Goal: Navigation & Orientation: Find specific page/section

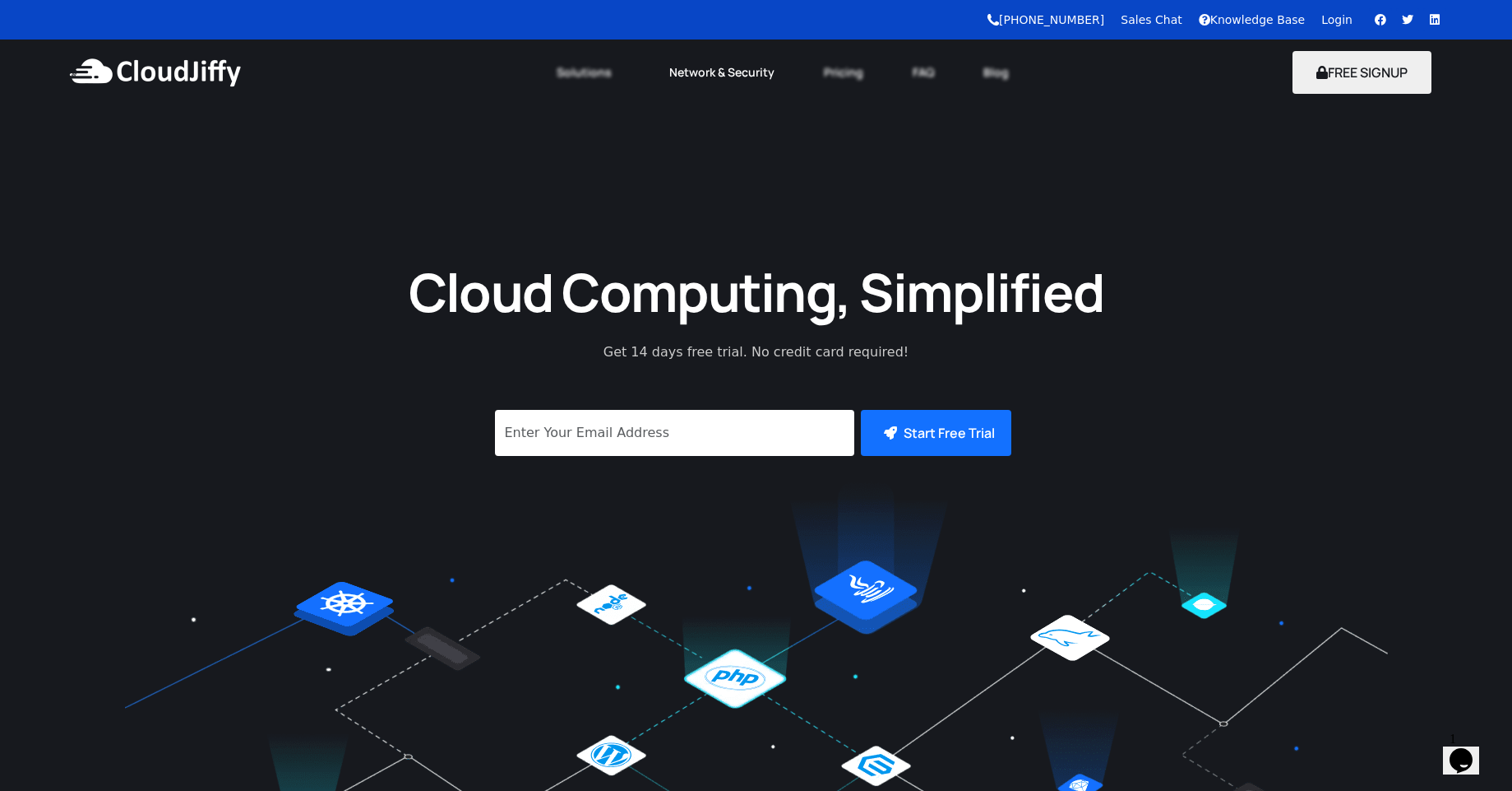
click at [694, 83] on link "Network & Security" at bounding box center [722, 72] width 155 height 36
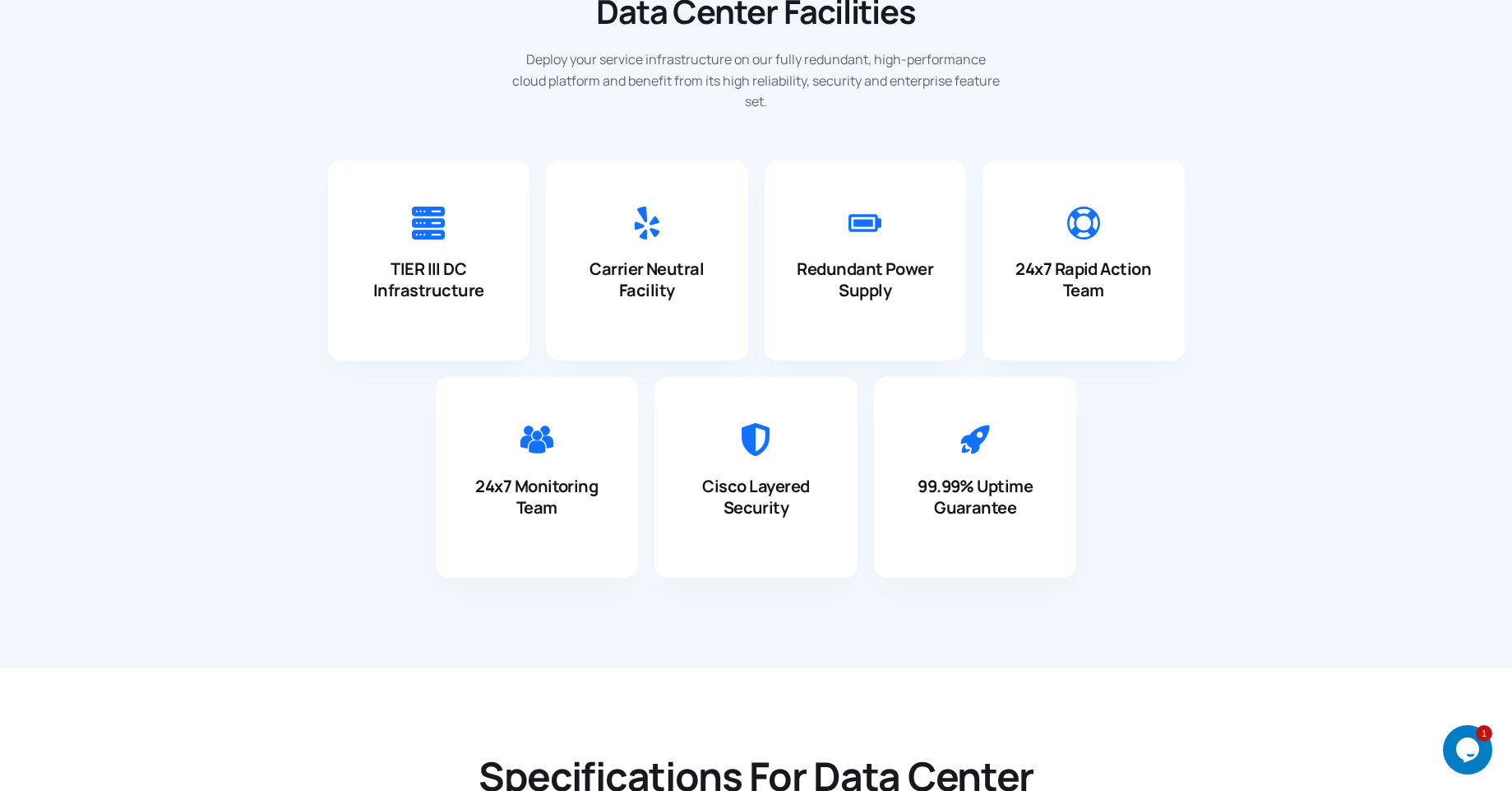
scroll to position [1876, 0]
